Goal: Use online tool/utility: Utilize a website feature to perform a specific function

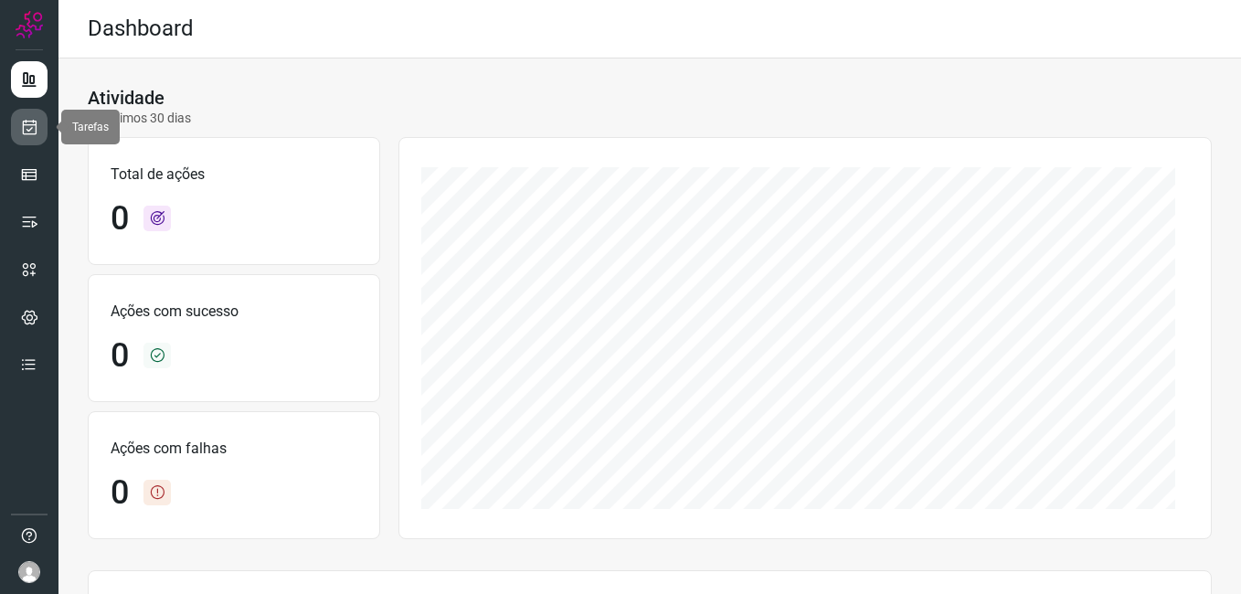
click at [30, 122] on icon at bounding box center [29, 127] width 19 height 18
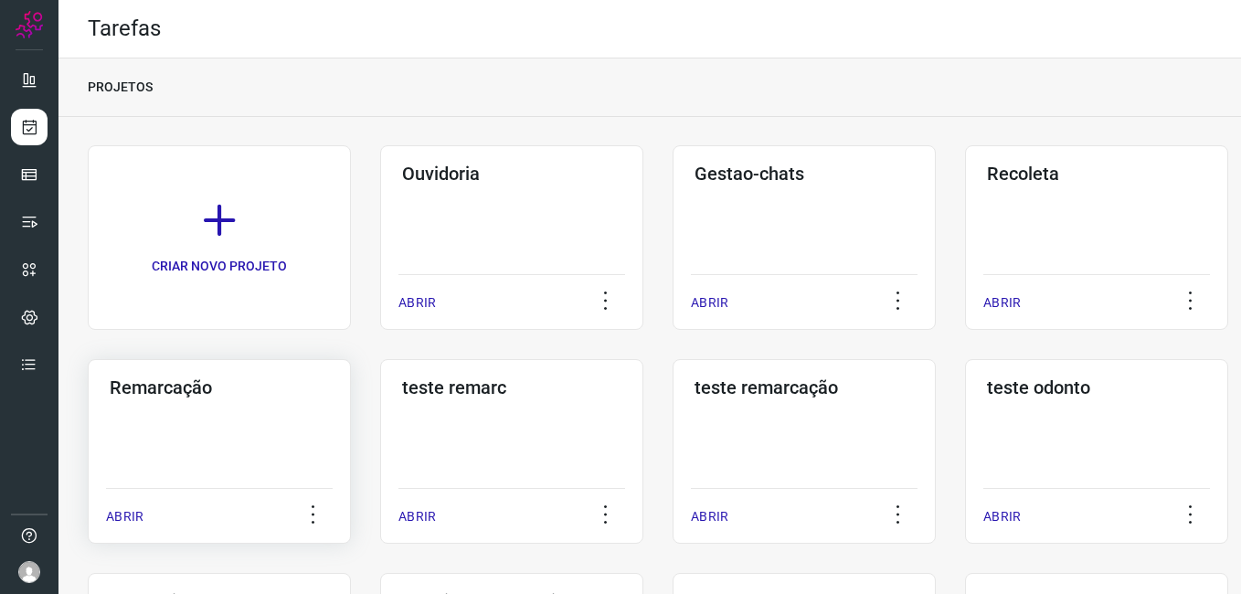
click at [235, 409] on div "Remarcação ABRIR" at bounding box center [219, 451] width 263 height 185
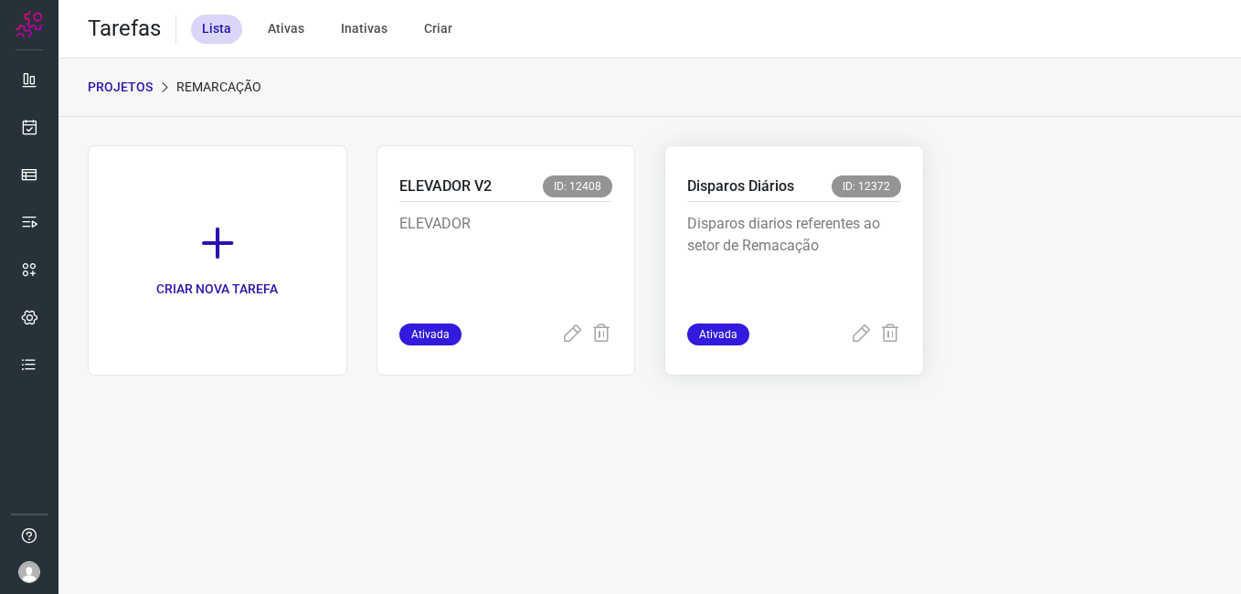
click at [743, 251] on p "Disparos diarios referentes ao setor de Remacação" at bounding box center [794, 258] width 214 height 91
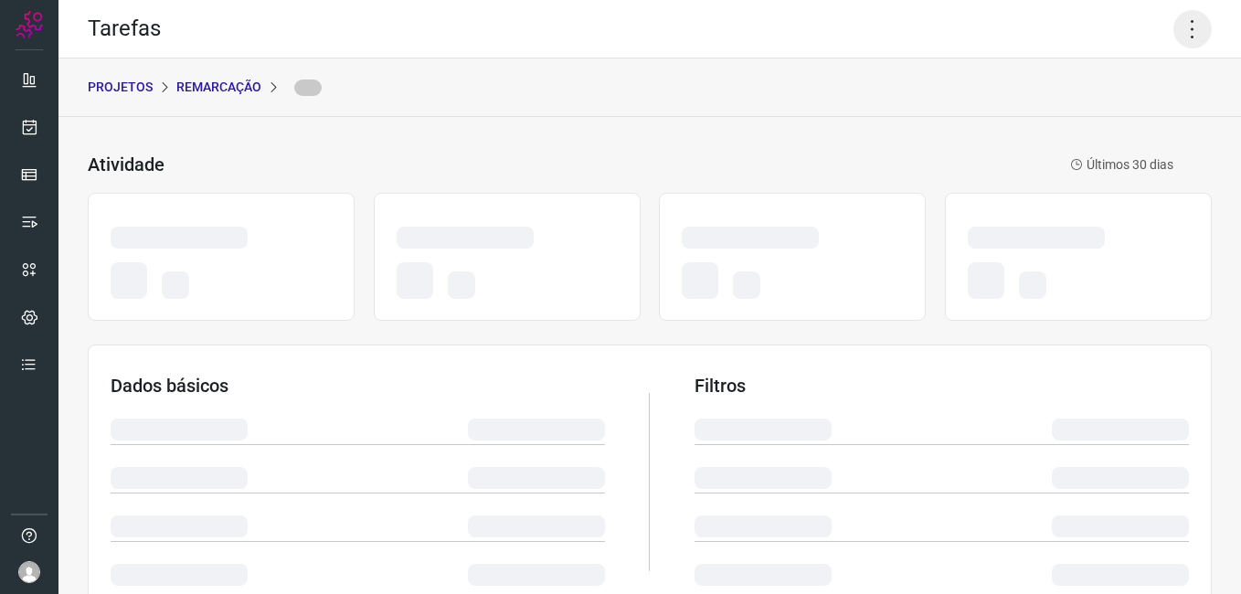
click at [1176, 33] on icon at bounding box center [1193, 29] width 38 height 38
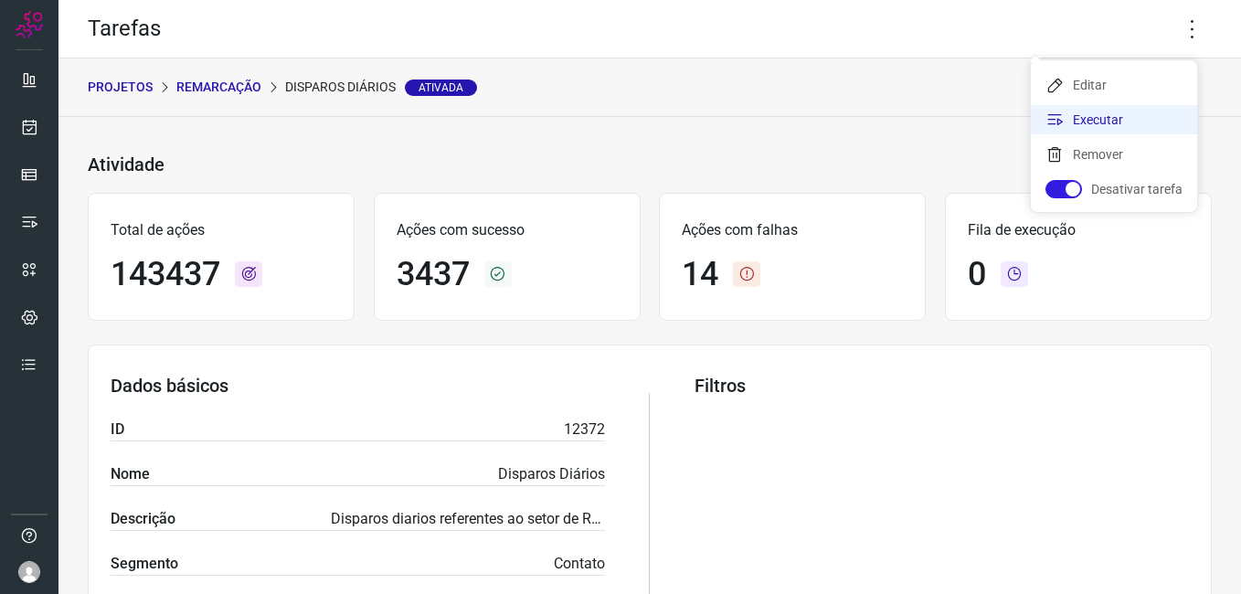
click at [1111, 108] on li "Executar" at bounding box center [1114, 119] width 166 height 29
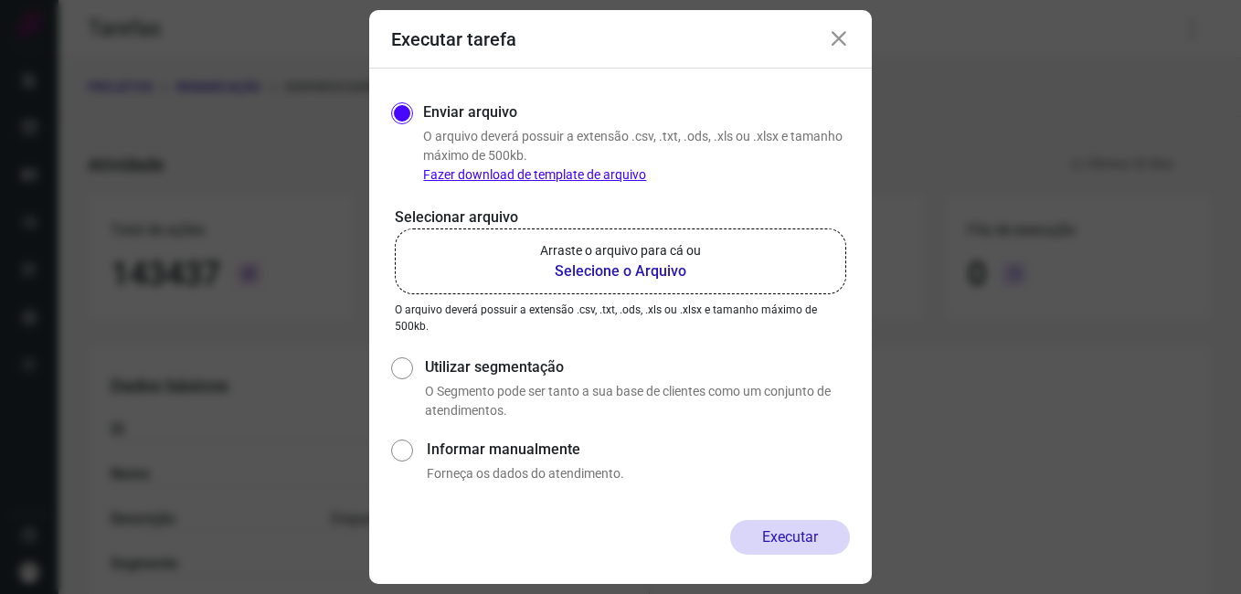
click at [606, 270] on b "Selecione o Arquivo" at bounding box center [620, 271] width 161 height 22
click at [0, 0] on input "Arraste o arquivo para cá ou Selecione o Arquivo" at bounding box center [0, 0] width 0 height 0
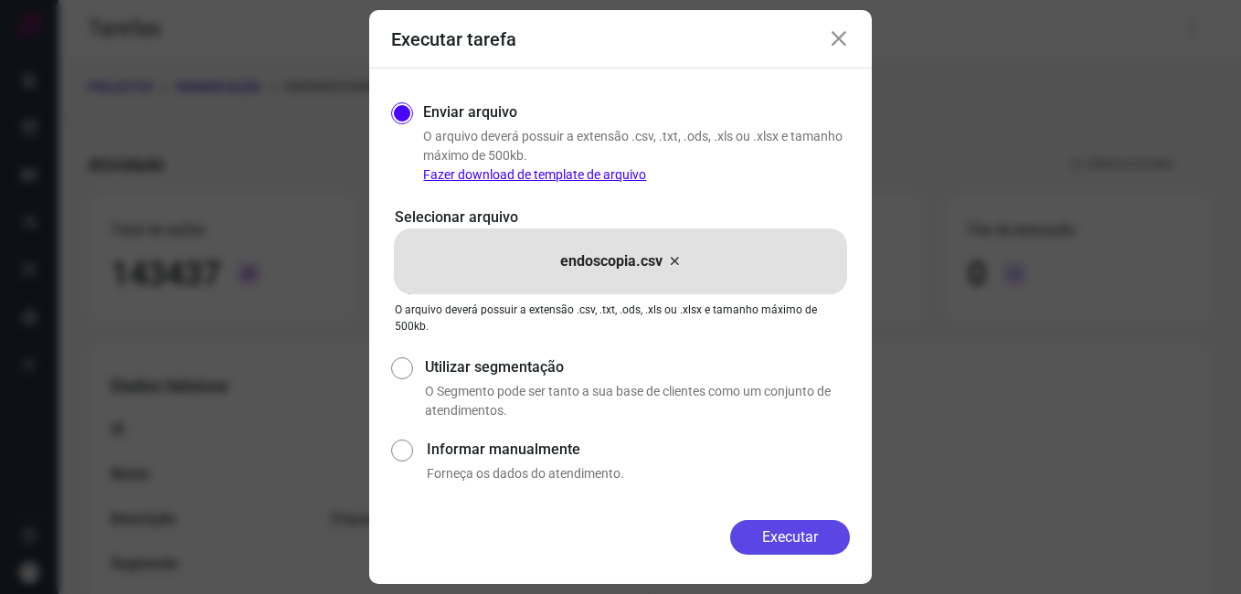
click at [778, 535] on button "Executar" at bounding box center [790, 537] width 120 height 35
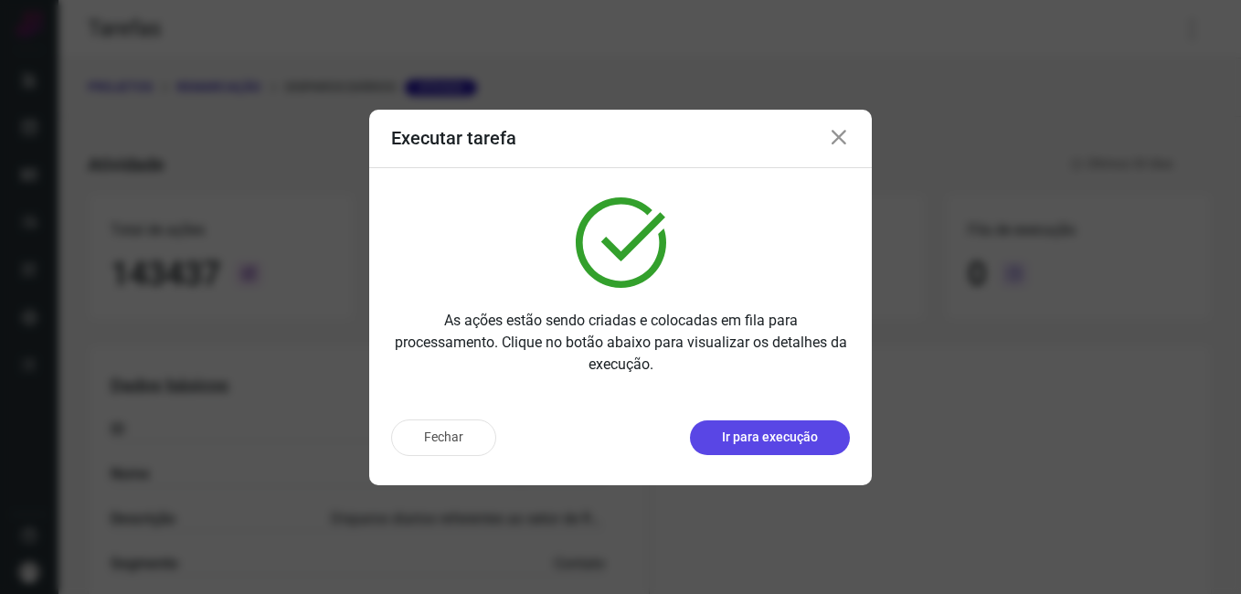
click at [776, 427] on button "Ir para execução" at bounding box center [770, 437] width 160 height 35
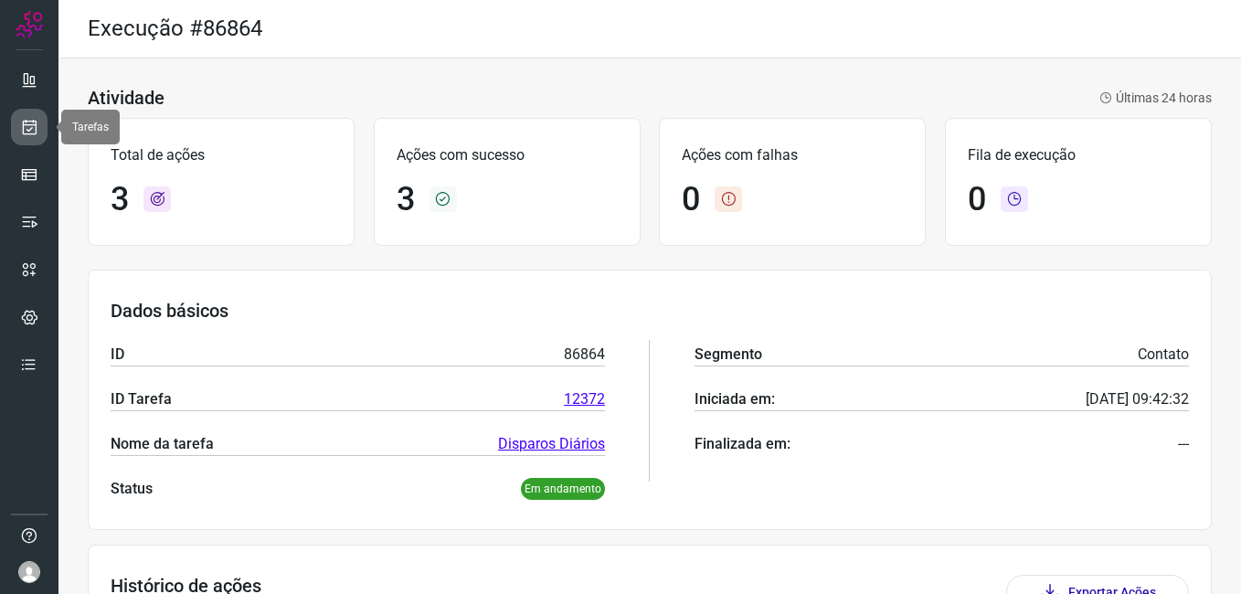
click at [27, 123] on icon at bounding box center [29, 127] width 19 height 18
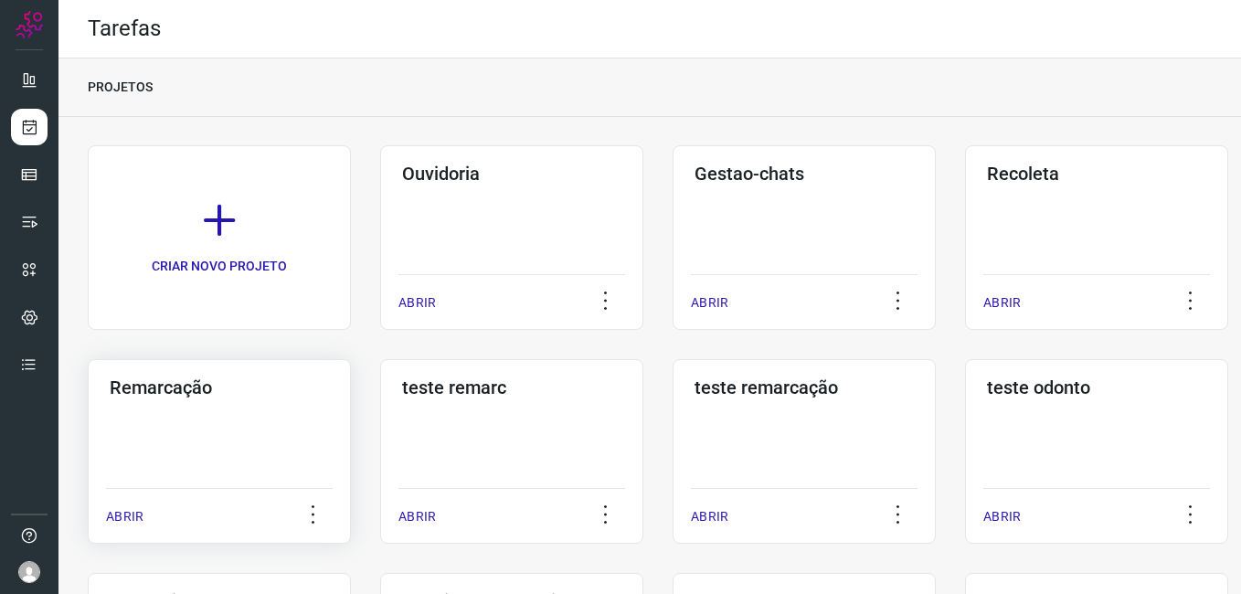
click at [177, 406] on div "Remarcação ABRIR" at bounding box center [219, 451] width 263 height 185
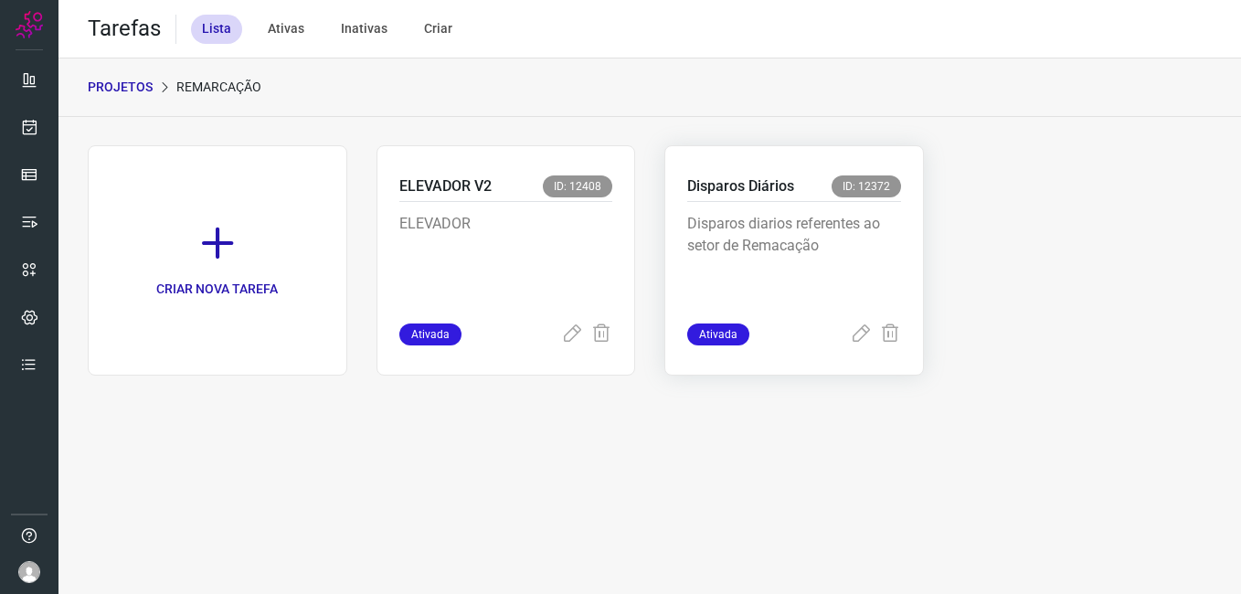
click at [802, 261] on p "Disparos diarios referentes ao setor de Remacação" at bounding box center [794, 258] width 214 height 91
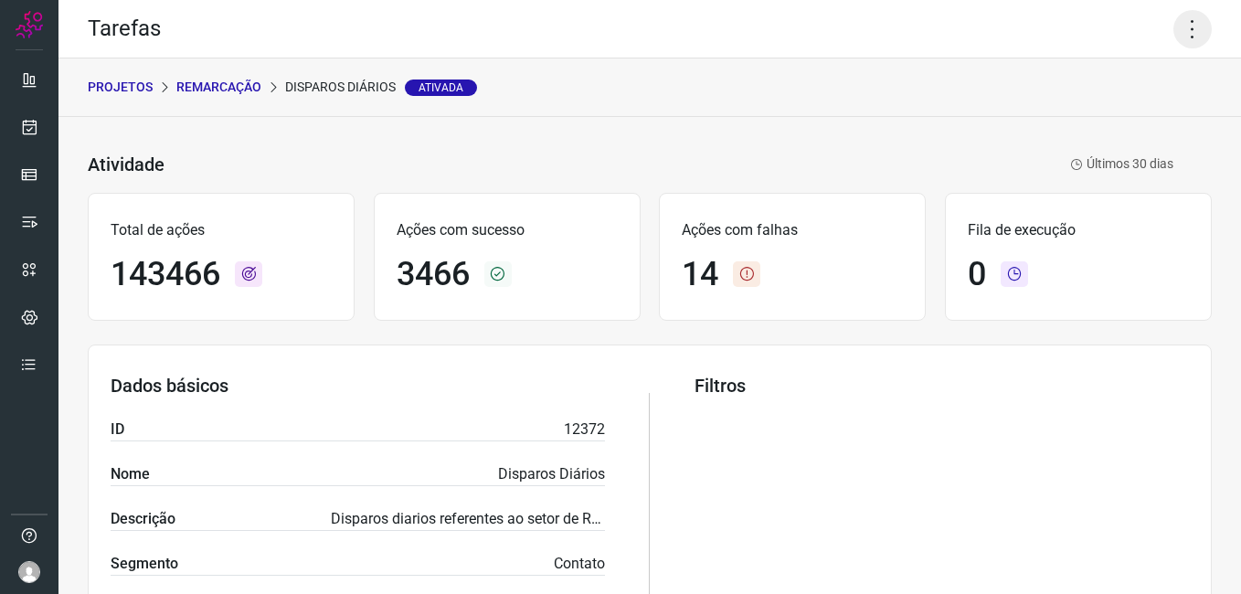
click at [1180, 30] on icon at bounding box center [1193, 29] width 38 height 38
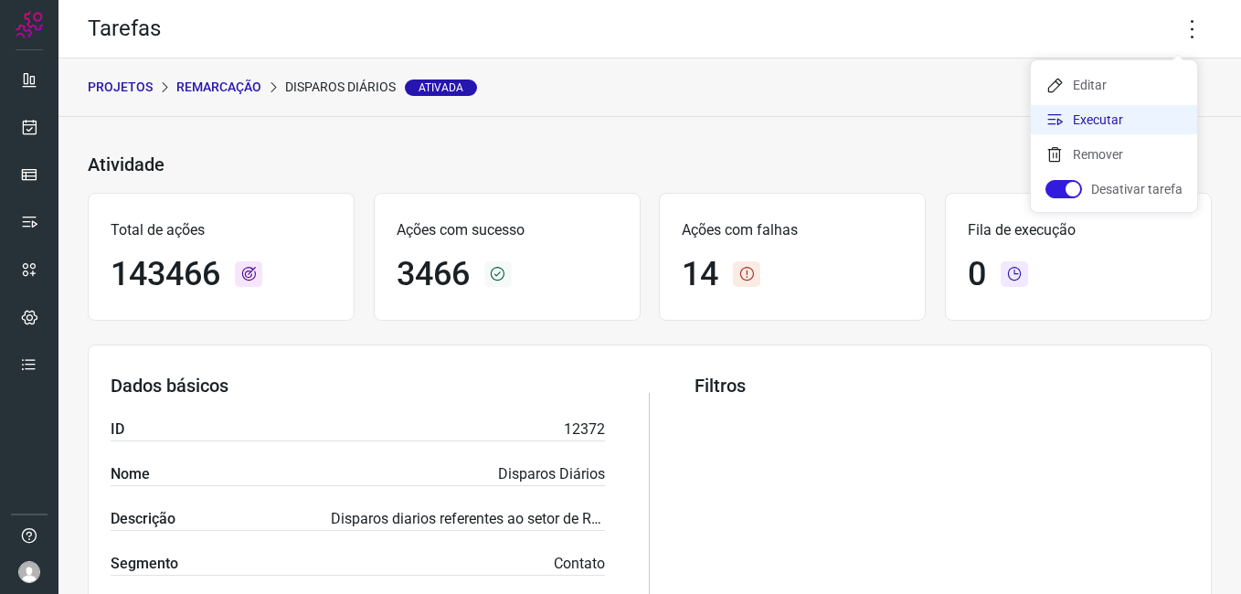
click at [1160, 115] on li "Executar" at bounding box center [1114, 119] width 166 height 29
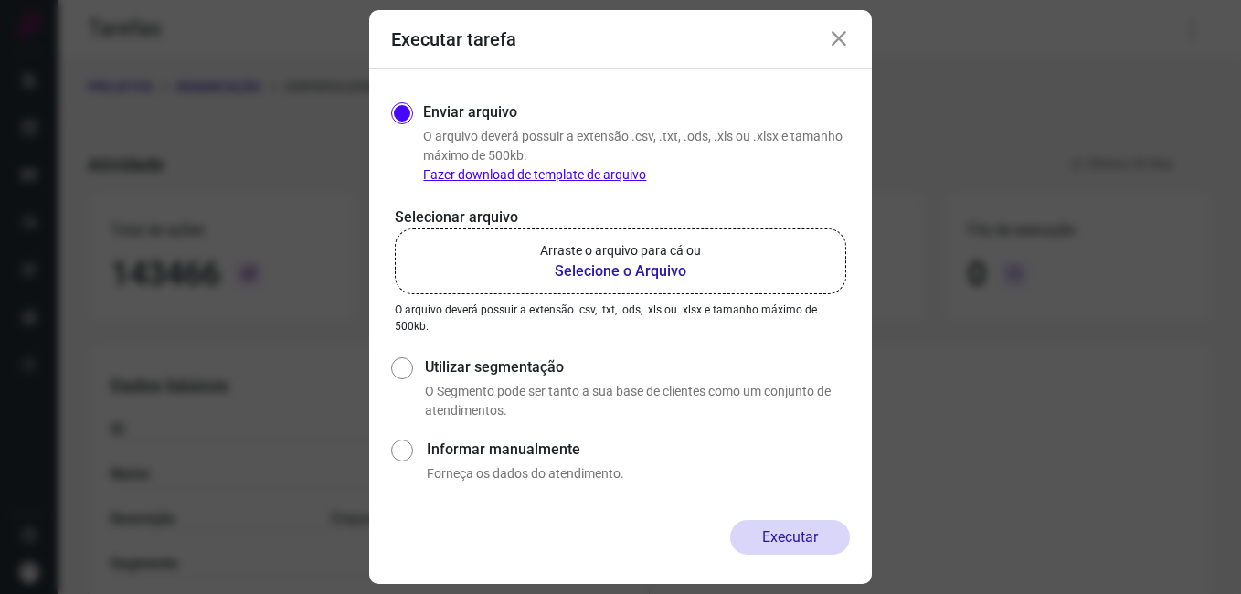
click at [654, 264] on b "Selecione o Arquivo" at bounding box center [620, 271] width 161 height 22
click at [0, 0] on input "Arraste o arquivo para cá ou Selecione o Arquivo" at bounding box center [0, 0] width 0 height 0
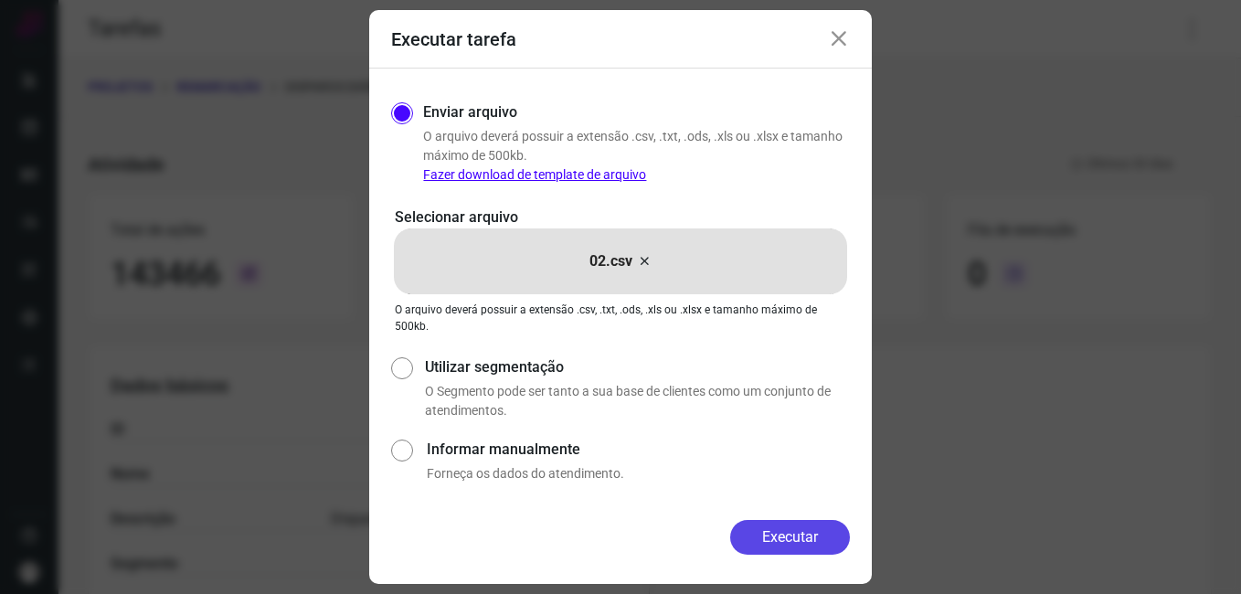
click at [788, 535] on button "Executar" at bounding box center [790, 537] width 120 height 35
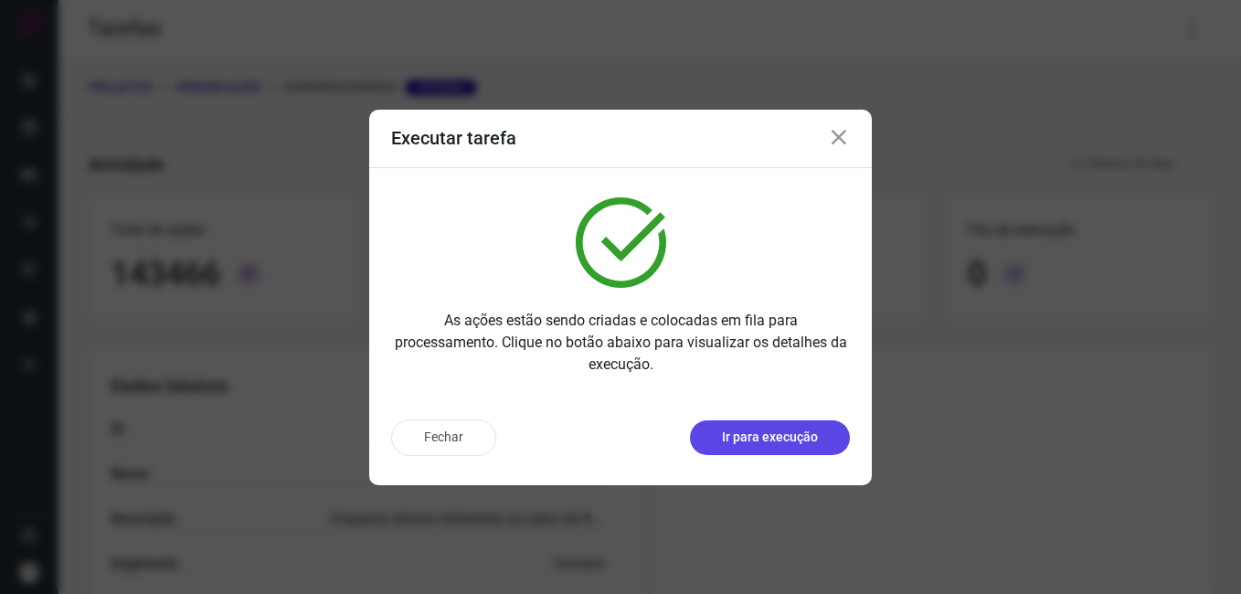
click at [735, 435] on p "Ir para execução" at bounding box center [770, 437] width 96 height 19
